Goal: Information Seeking & Learning: Learn about a topic

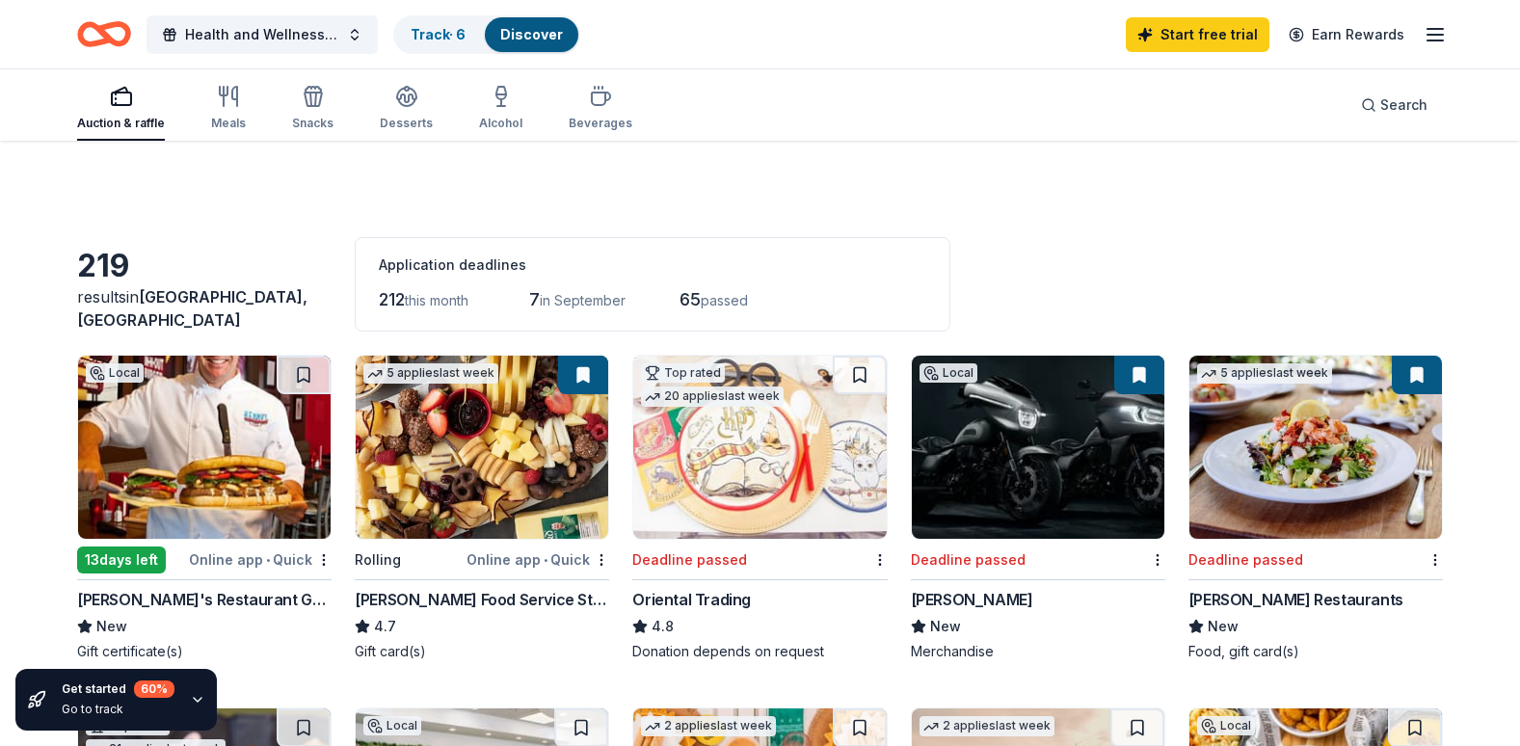
scroll to position [1734, 0]
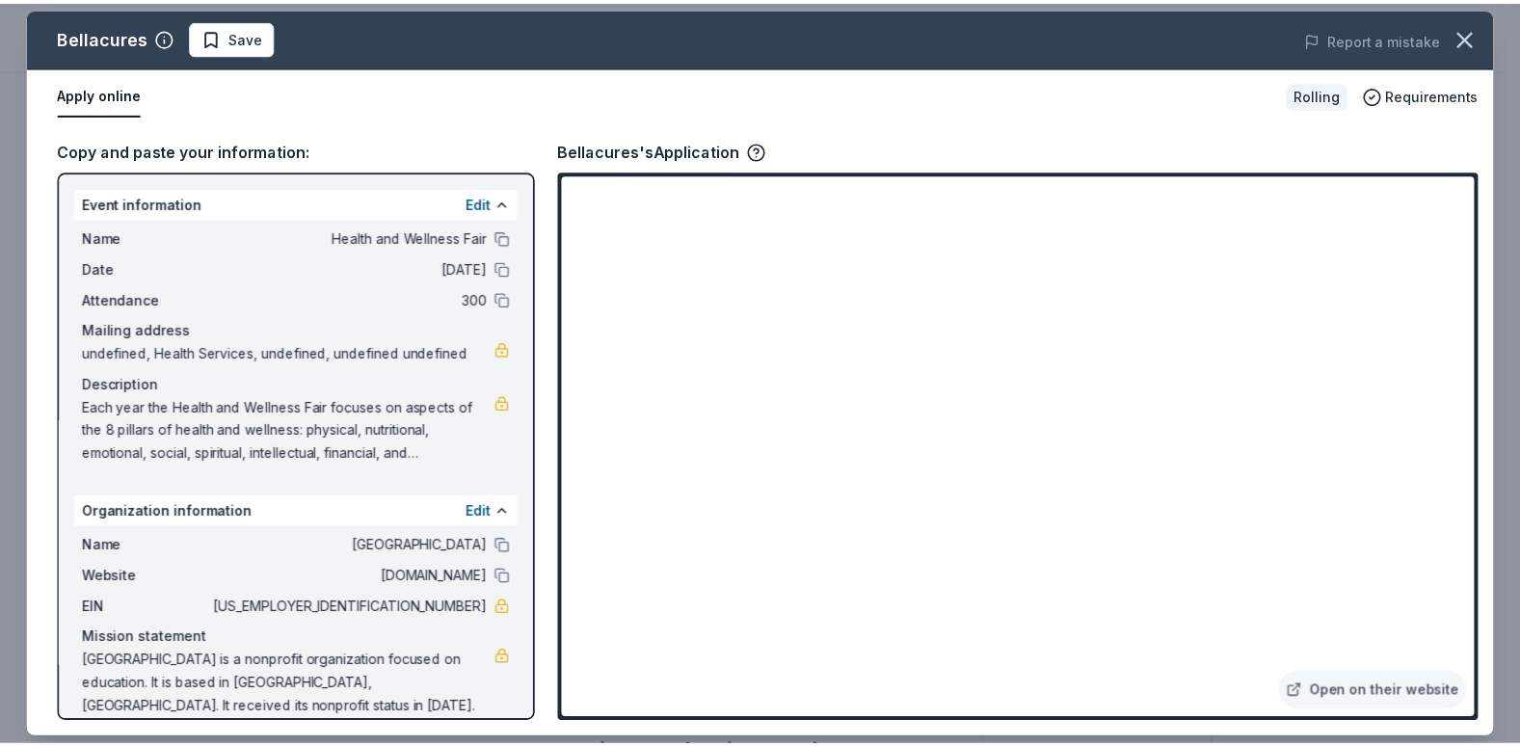
scroll to position [674, 0]
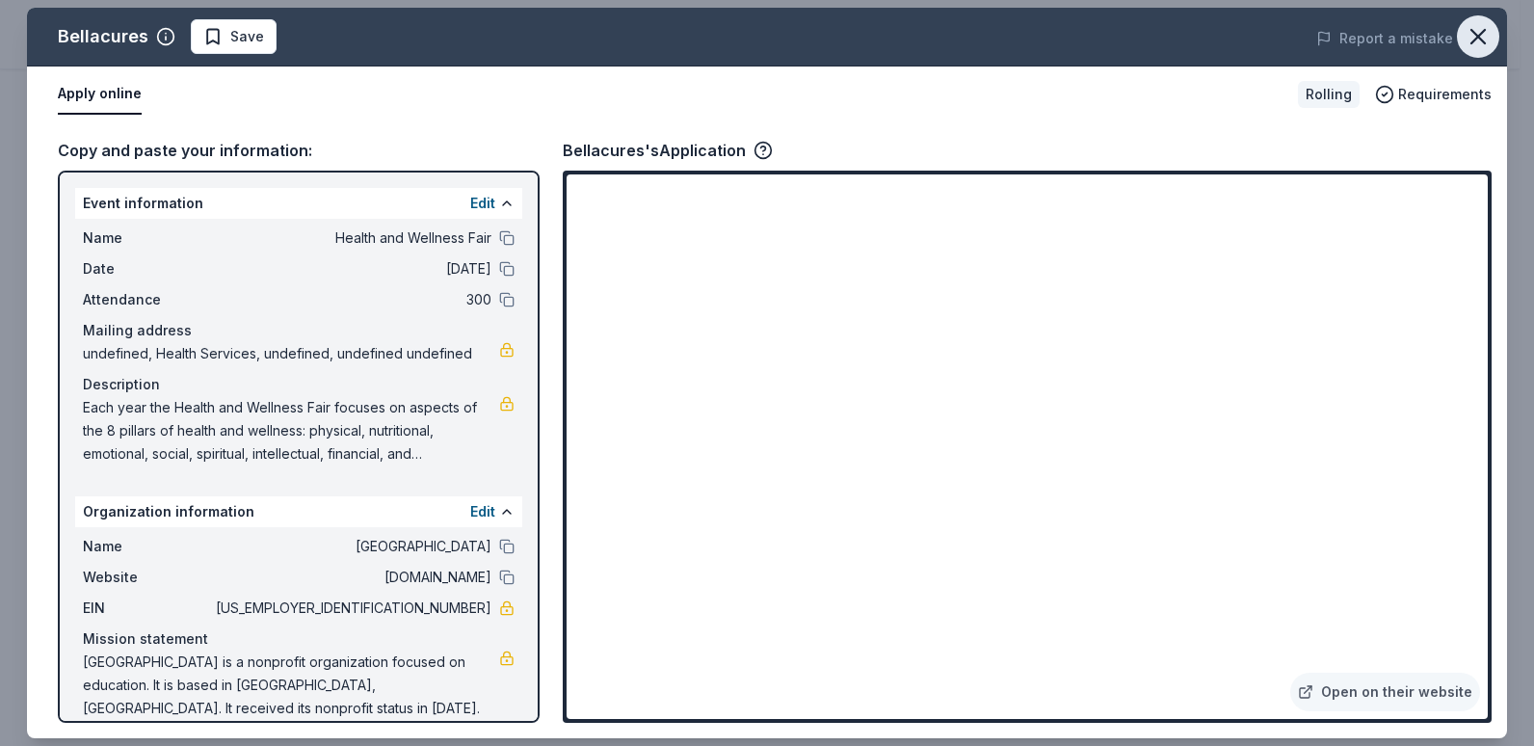
click at [1490, 38] on icon "button" at bounding box center [1478, 36] width 27 height 27
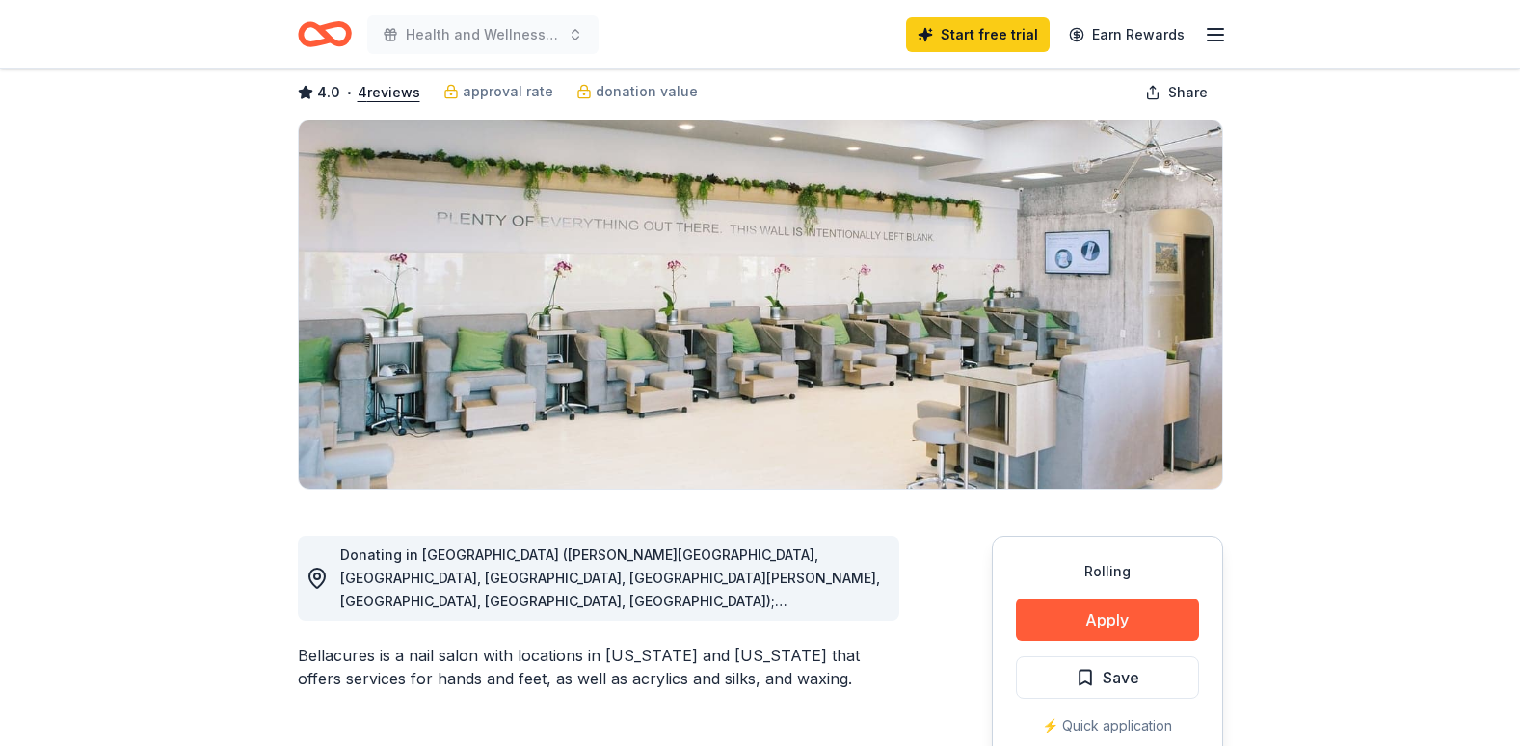
scroll to position [0, 0]
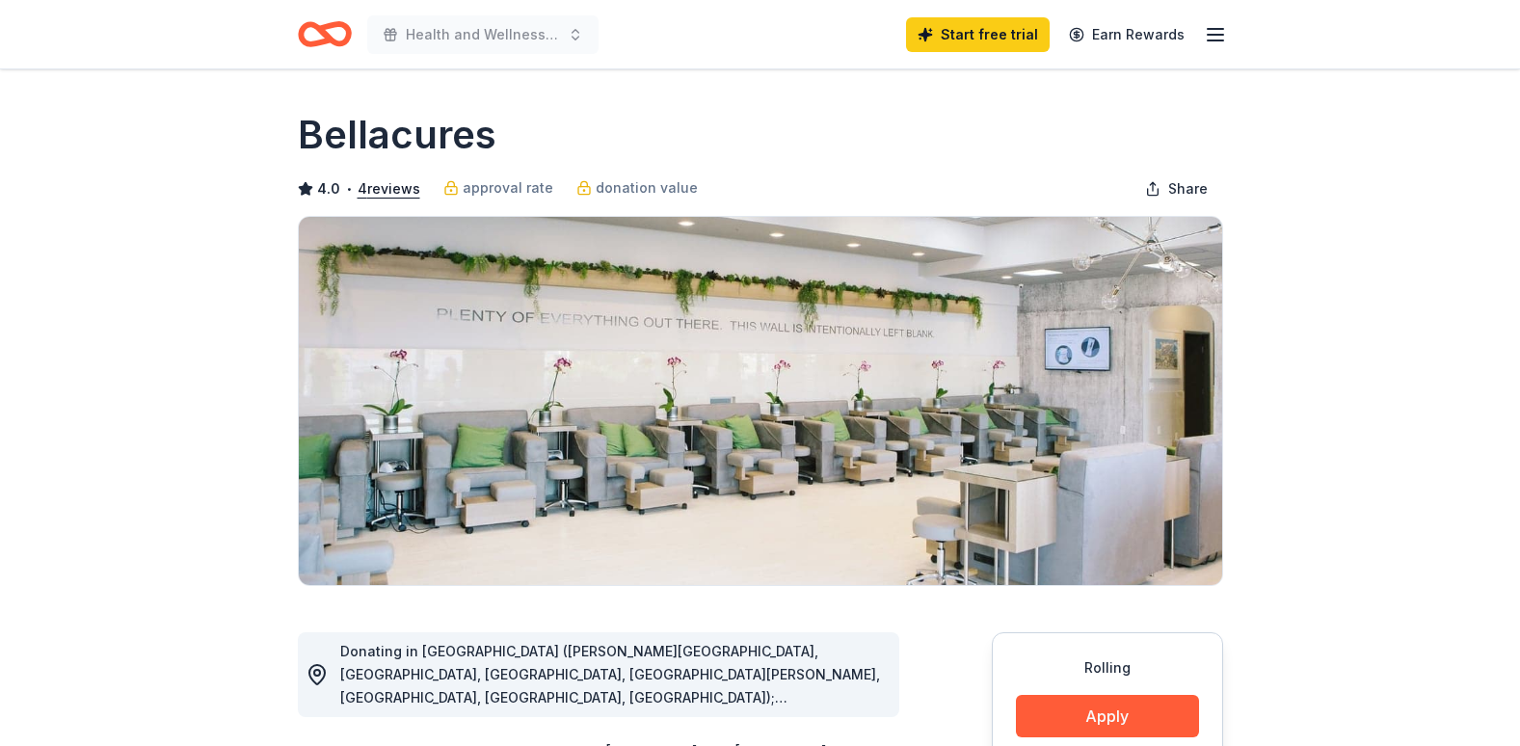
click at [300, 15] on icon "Home" at bounding box center [325, 34] width 54 height 45
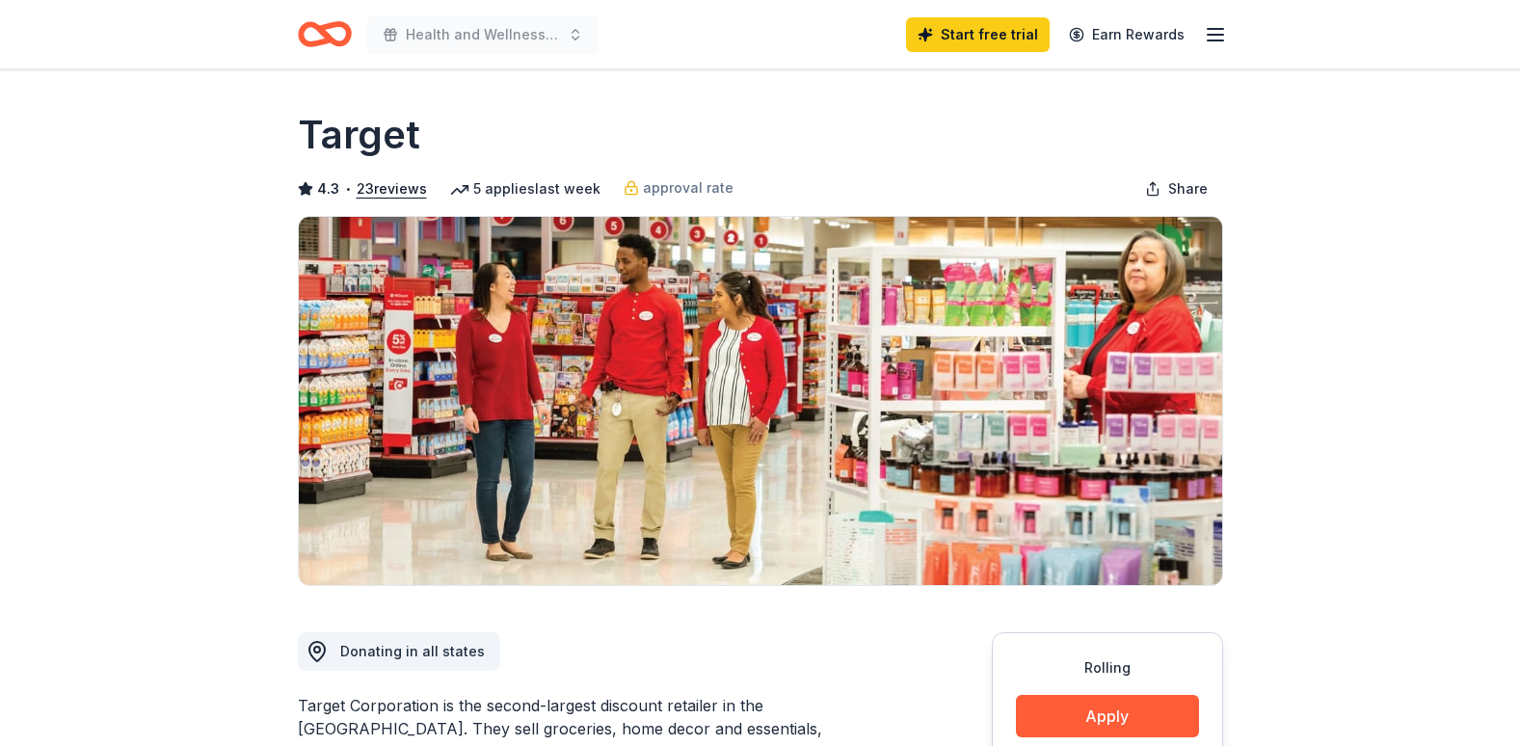
click at [330, 34] on icon "Home" at bounding box center [325, 34] width 54 height 45
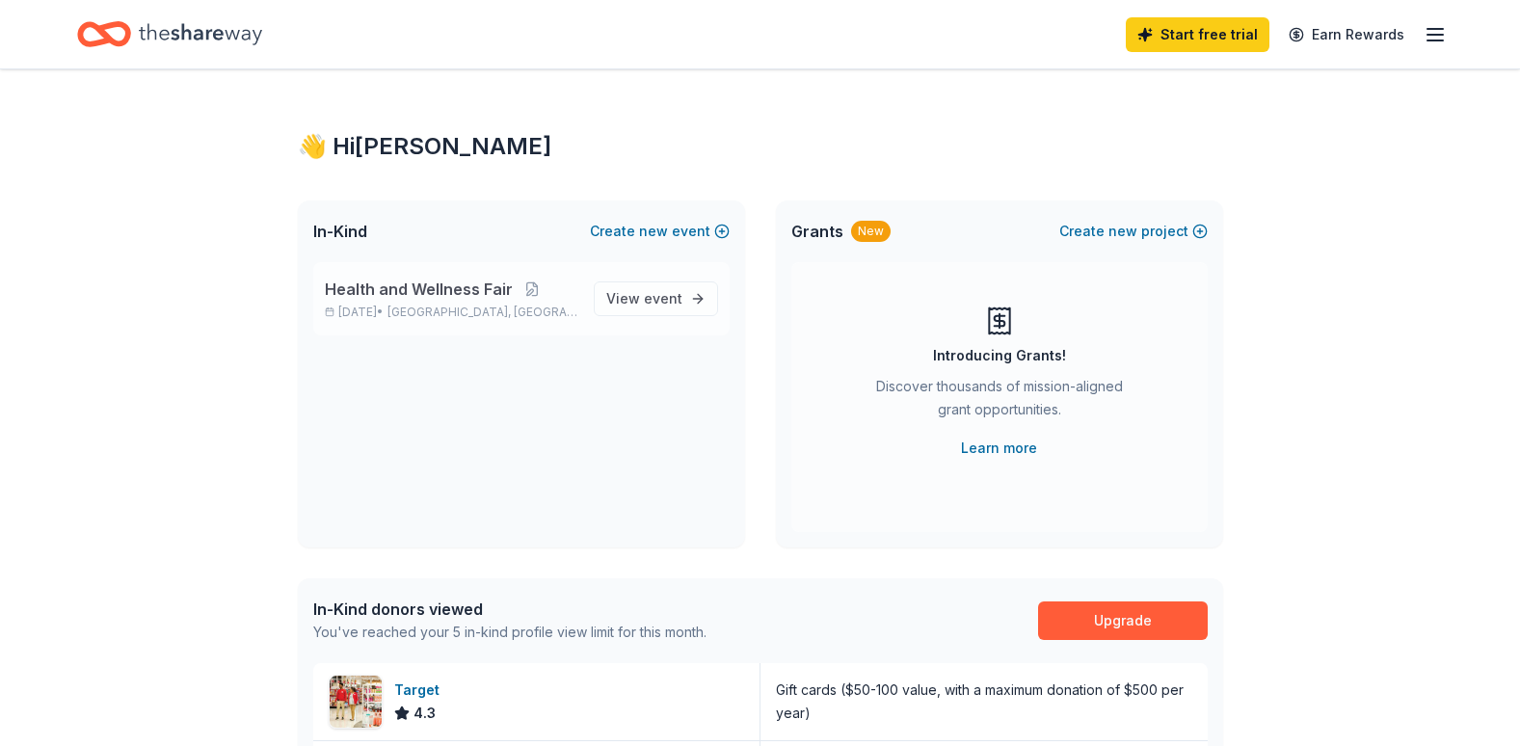
drag, startPoint x: 643, startPoint y: 298, endPoint x: 726, endPoint y: 307, distance: 83.4
click at [644, 298] on span "View event" at bounding box center [644, 298] width 76 height 23
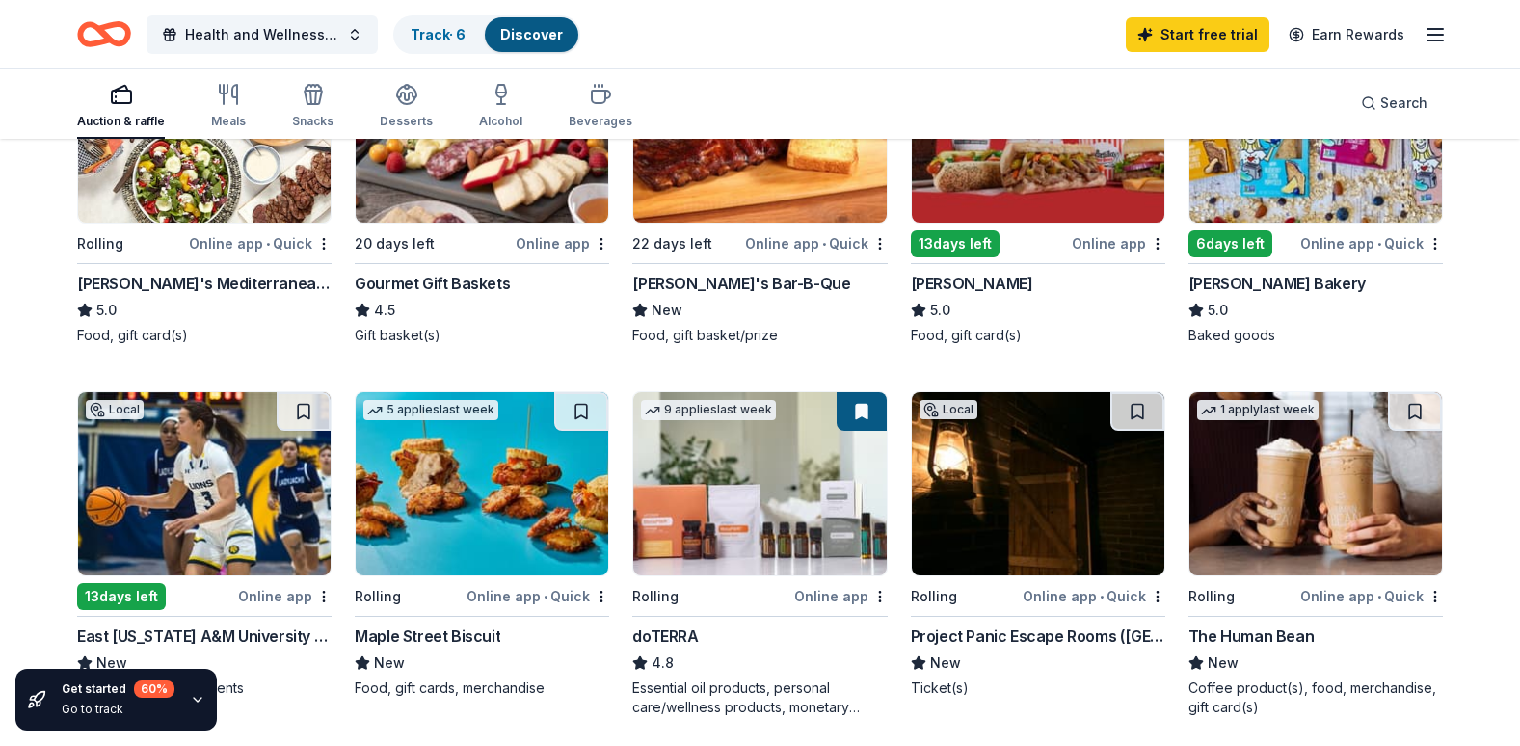
scroll to position [1156, 0]
